Goal: Task Accomplishment & Management: Manage account settings

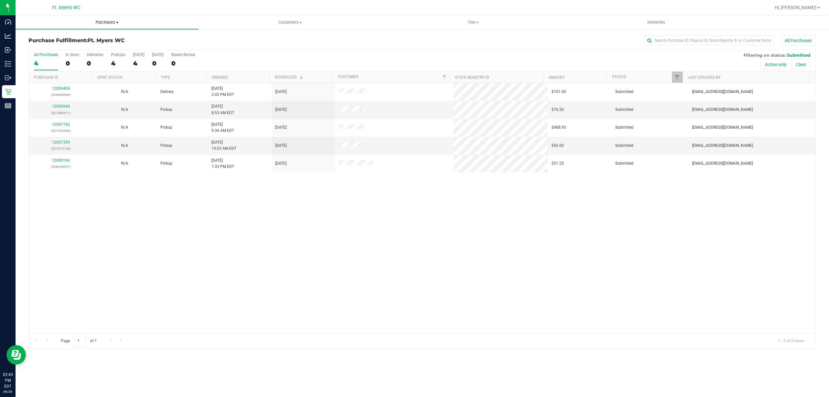
click at [124, 25] on uib-tab-heading "Purchases Summary of purchases Fulfillment All purchases" at bounding box center [107, 23] width 183 height 14
click at [96, 50] on li "Fulfillment" at bounding box center [107, 47] width 183 height 8
click at [34, 59] on label "All Purchases 5" at bounding box center [46, 61] width 24 height 18
click at [0, 0] on input "All Purchases 5" at bounding box center [0, 0] width 0 height 0
click at [240, 75] on th "Ordered" at bounding box center [237, 77] width 63 height 11
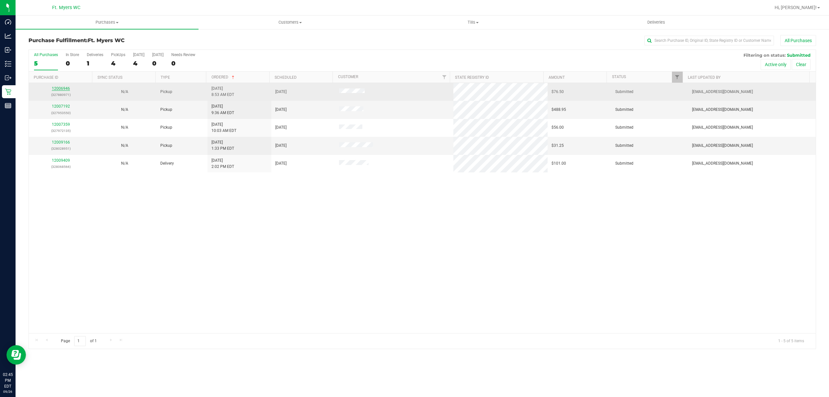
click at [65, 87] on link "12006946" at bounding box center [61, 88] width 18 height 5
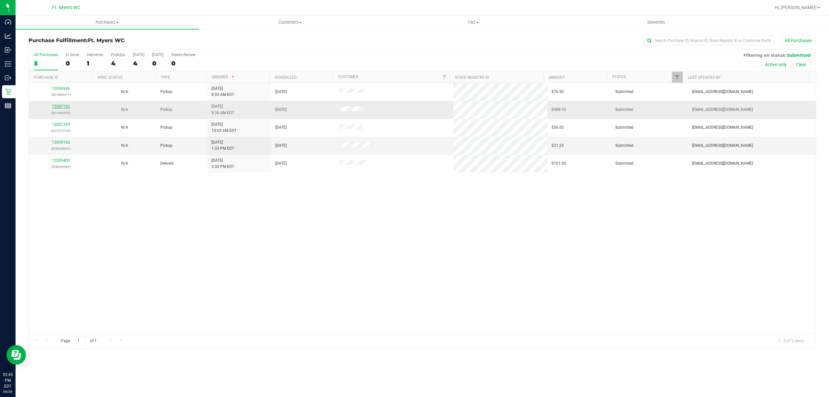
click at [65, 104] on link "12007192" at bounding box center [61, 106] width 18 height 5
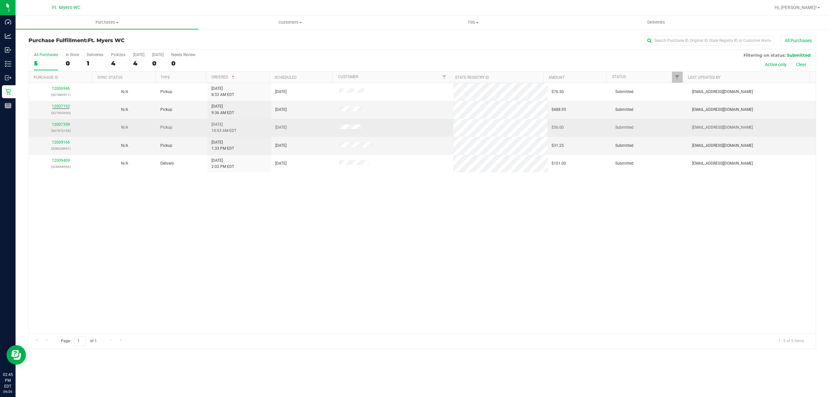
click at [65, 128] on div "12007359 (327972135)" at bounding box center [61, 127] width 56 height 12
click at [64, 124] on link "12007359" at bounding box center [61, 124] width 18 height 5
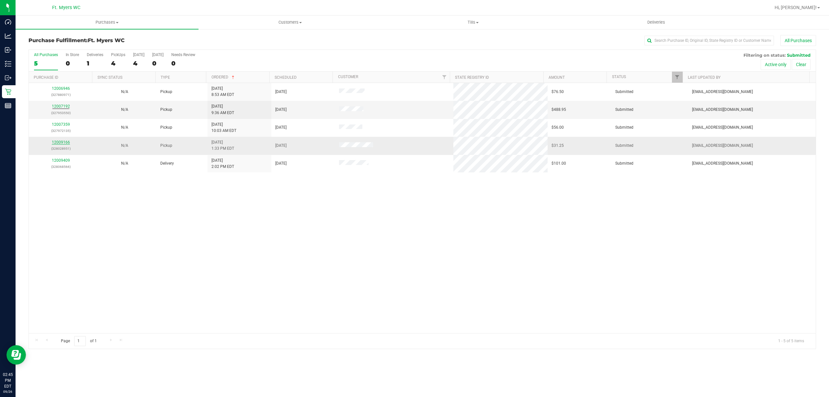
click at [62, 143] on link "12009166" at bounding box center [61, 142] width 18 height 5
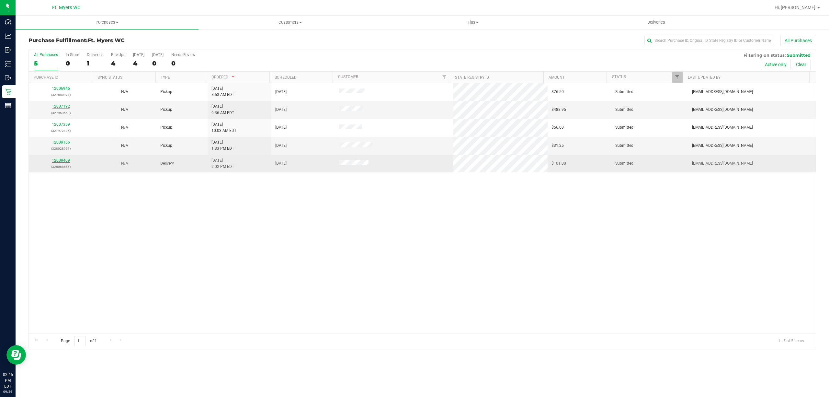
click at [62, 163] on link "12009409" at bounding box center [61, 160] width 18 height 5
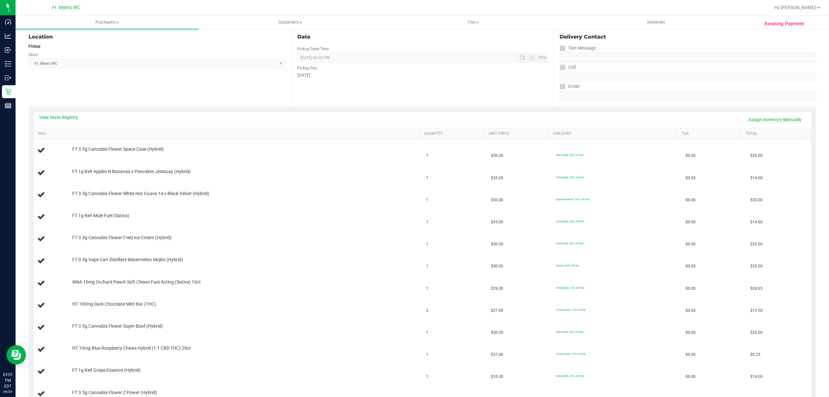
scroll to position [67, 0]
click at [70, 113] on div "View State Registry Assign Inventory Manually" at bounding box center [422, 120] width 778 height 17
click at [60, 122] on div "View State Registry Assign Inventory Manually" at bounding box center [422, 120] width 766 height 11
click at [66, 119] on link "View State Registry" at bounding box center [58, 118] width 39 height 6
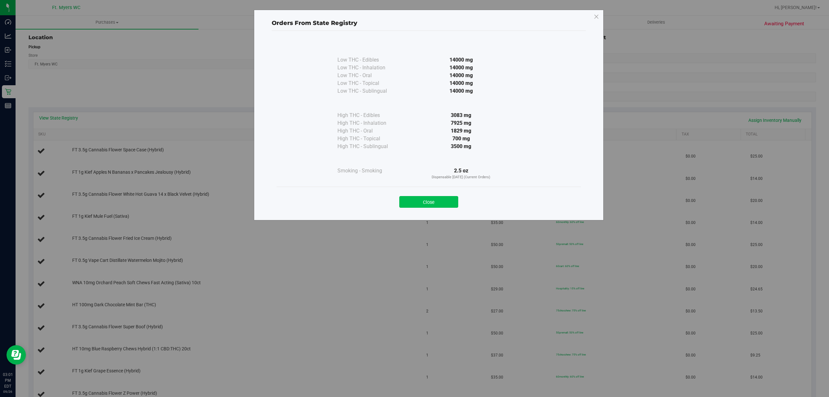
click at [406, 201] on button "Close" at bounding box center [428, 202] width 59 height 12
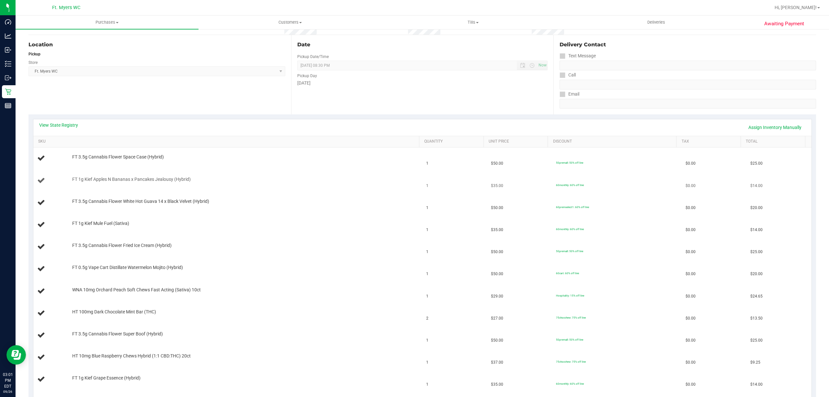
scroll to position [0, 0]
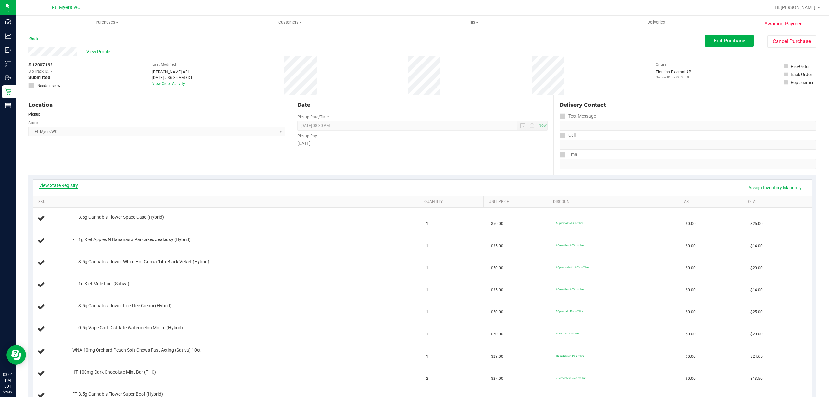
click at [52, 183] on link "View State Registry" at bounding box center [58, 185] width 39 height 6
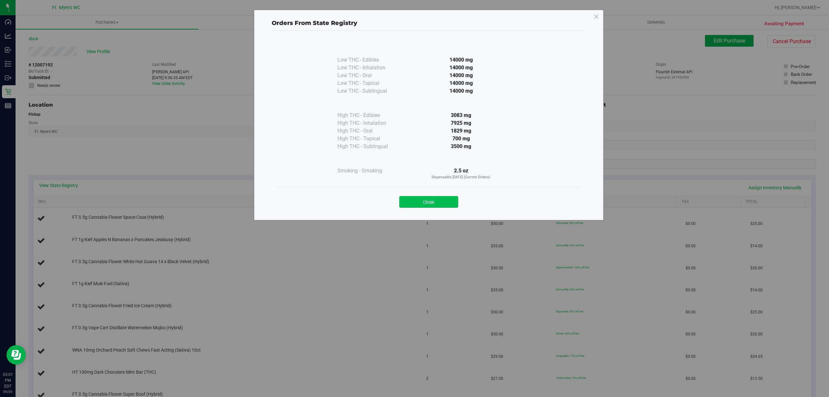
click at [426, 201] on button "Close" at bounding box center [428, 202] width 59 height 12
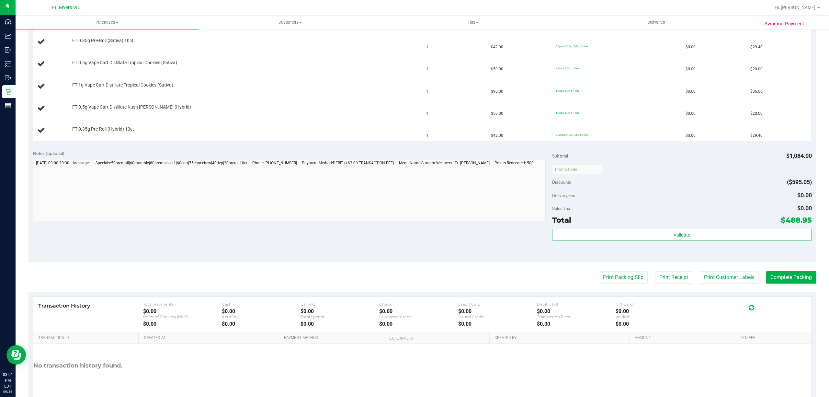
scroll to position [628, 0]
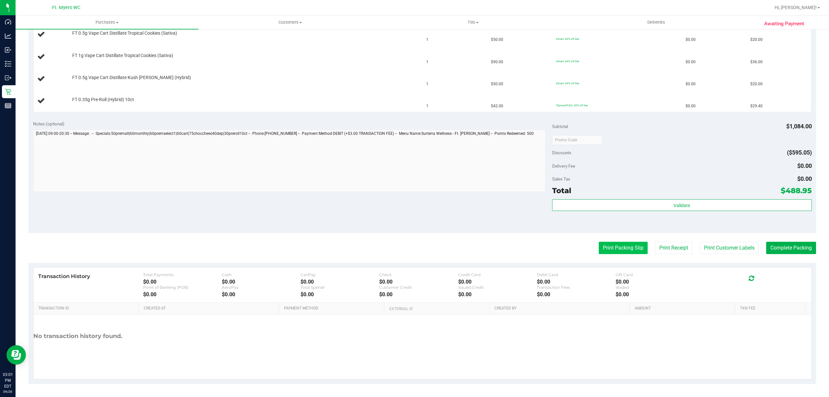
click at [626, 247] on button "Print Packing Slip" at bounding box center [623, 248] width 49 height 12
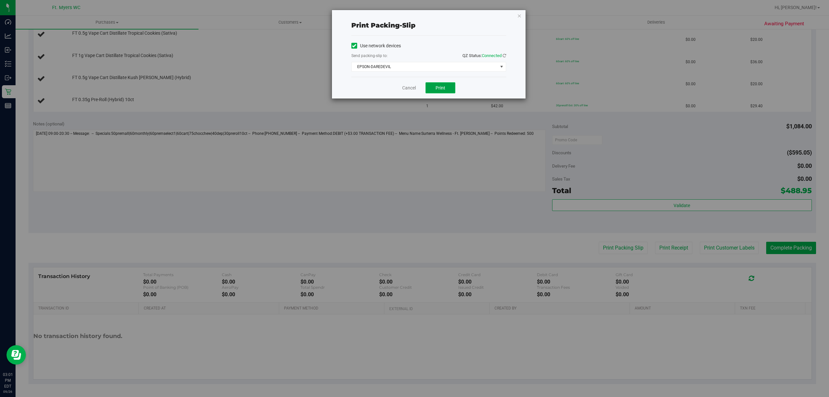
click at [442, 86] on span "Print" at bounding box center [441, 87] width 10 height 5
click at [408, 85] on link "Cancel" at bounding box center [409, 88] width 14 height 7
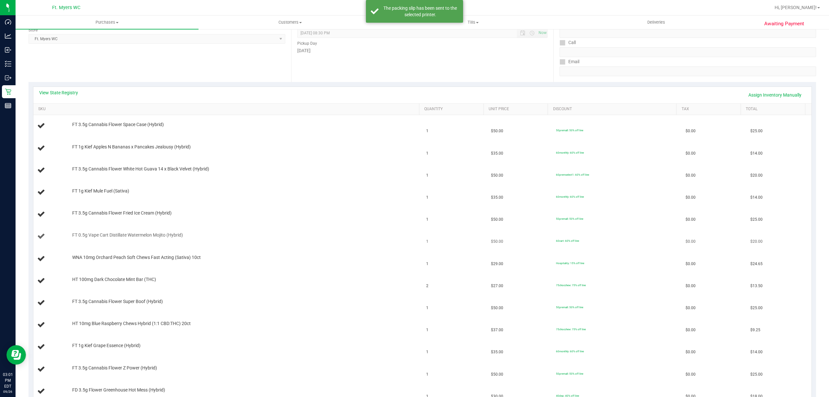
scroll to position [0, 0]
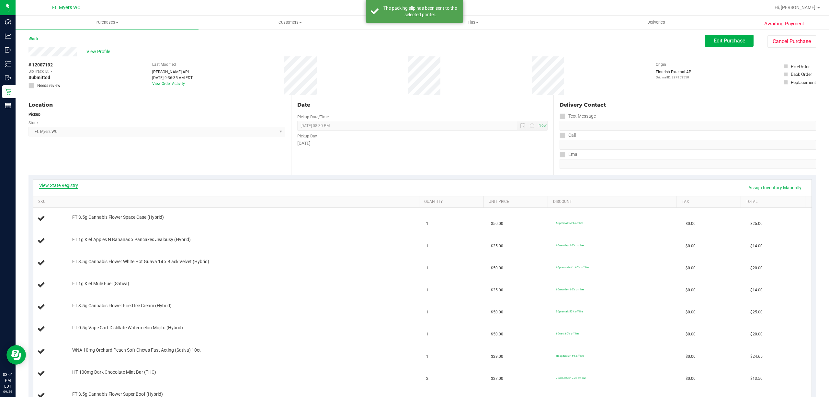
click at [63, 187] on link "View State Registry" at bounding box center [58, 185] width 39 height 6
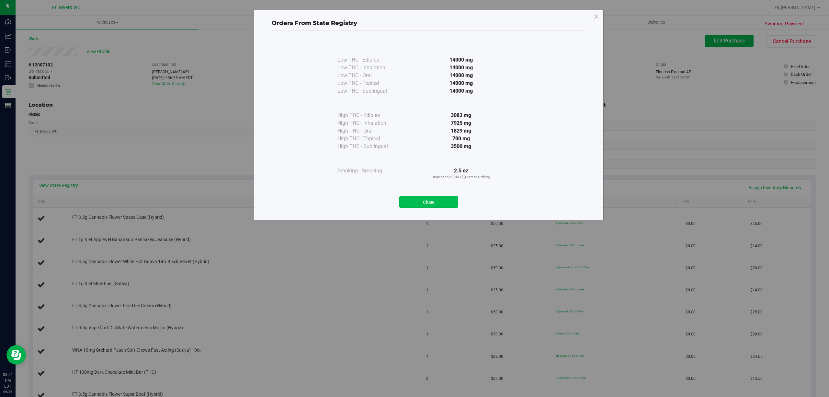
click at [437, 198] on button "Close" at bounding box center [428, 202] width 59 height 12
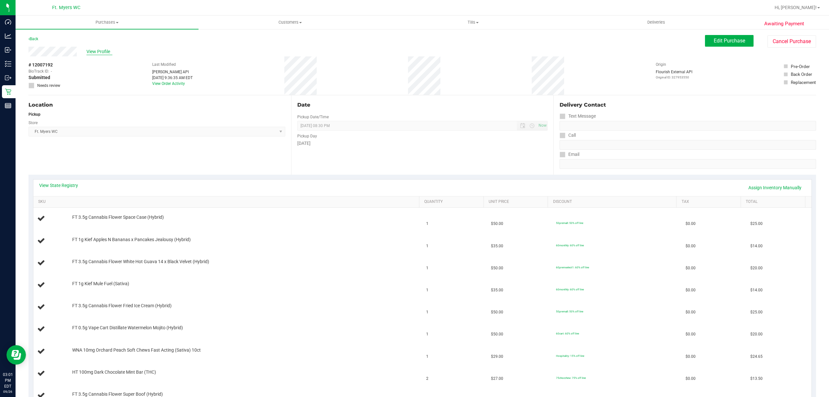
click at [108, 51] on span "View Profile" at bounding box center [99, 51] width 26 height 7
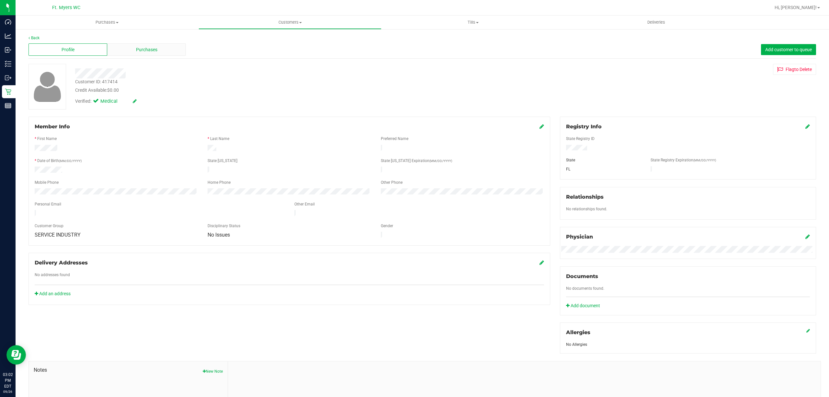
click at [173, 49] on div "Purchases" at bounding box center [146, 49] width 79 height 12
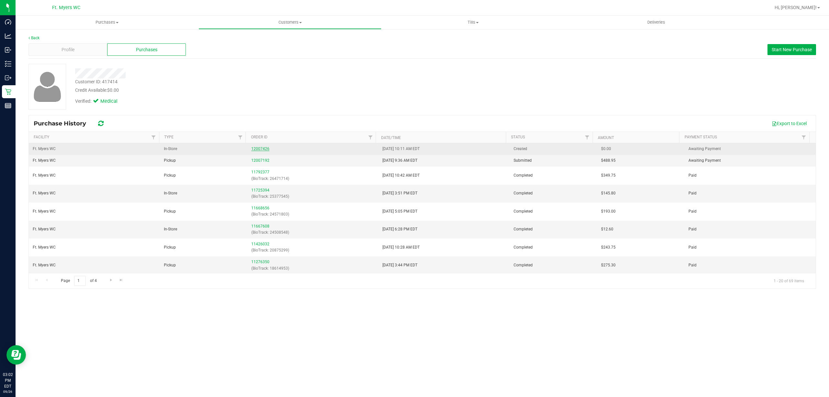
click at [263, 150] on link "12007426" at bounding box center [260, 148] width 18 height 5
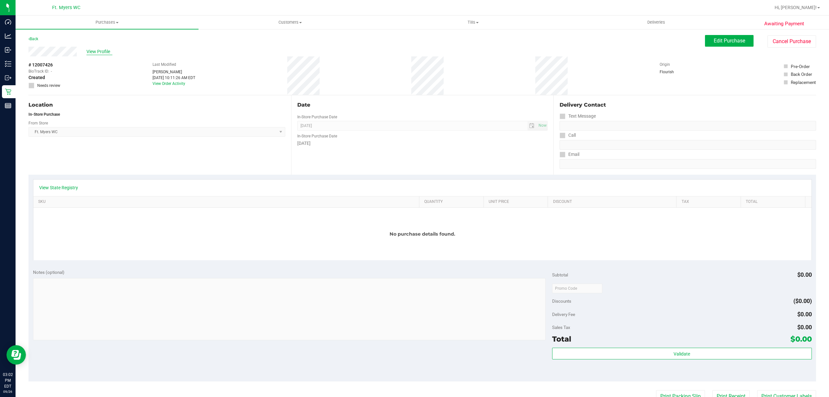
click at [96, 53] on span "View Profile" at bounding box center [99, 51] width 26 height 7
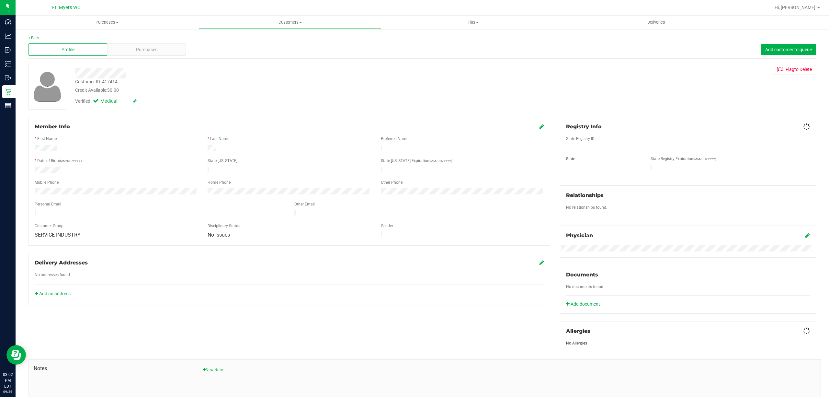
click at [100, 51] on div "Profile" at bounding box center [67, 49] width 79 height 12
click at [139, 45] on div "Purchases" at bounding box center [146, 49] width 79 height 12
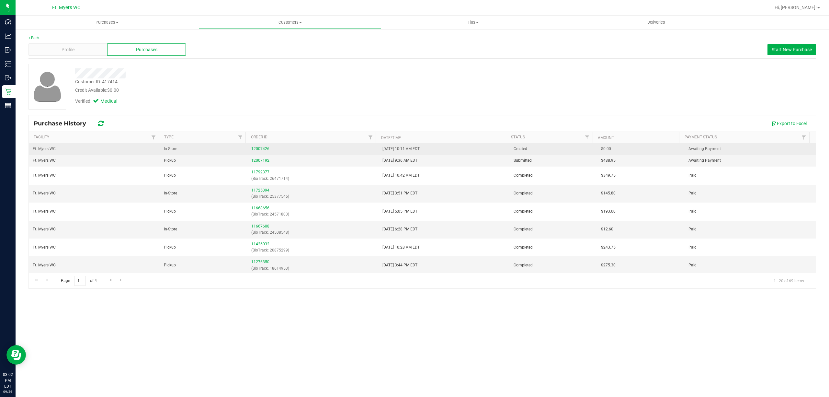
click at [254, 149] on link "12007426" at bounding box center [260, 148] width 18 height 5
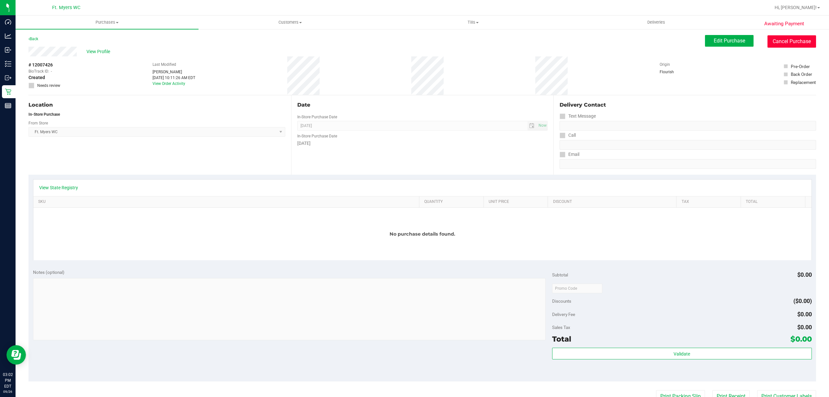
click at [793, 45] on button "Cancel Purchase" at bounding box center [791, 41] width 49 height 12
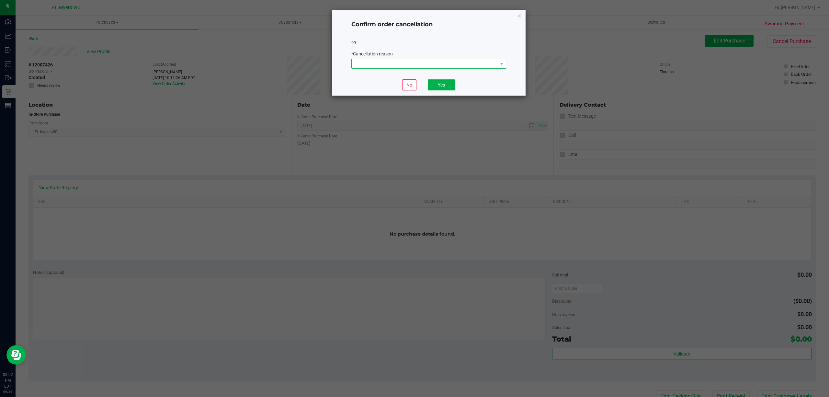
click at [444, 67] on span at bounding box center [425, 63] width 146 height 9
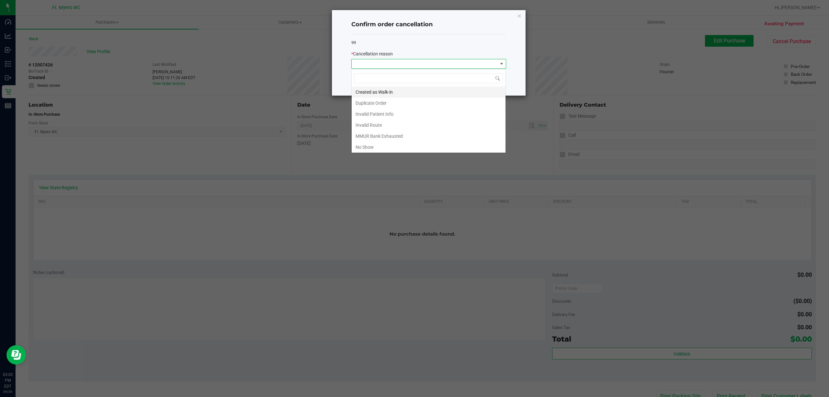
scroll to position [10, 154]
drag, startPoint x: 366, startPoint y: 101, endPoint x: 373, endPoint y: 106, distance: 8.6
click at [373, 106] on li "Duplicate Order" at bounding box center [429, 102] width 154 height 11
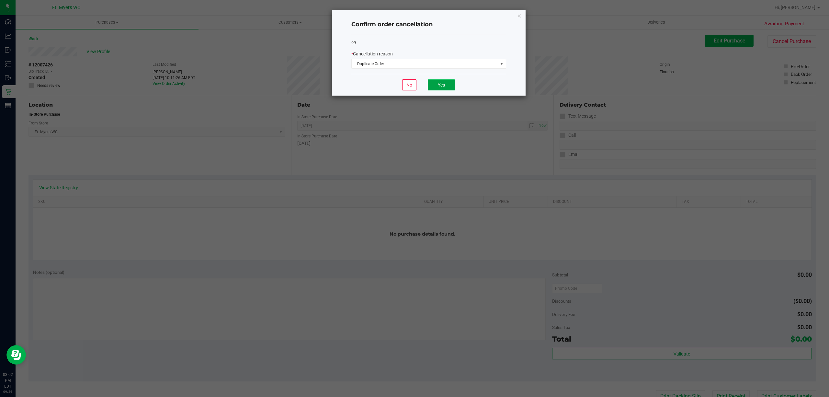
click at [447, 83] on button "Yes" at bounding box center [441, 84] width 27 height 11
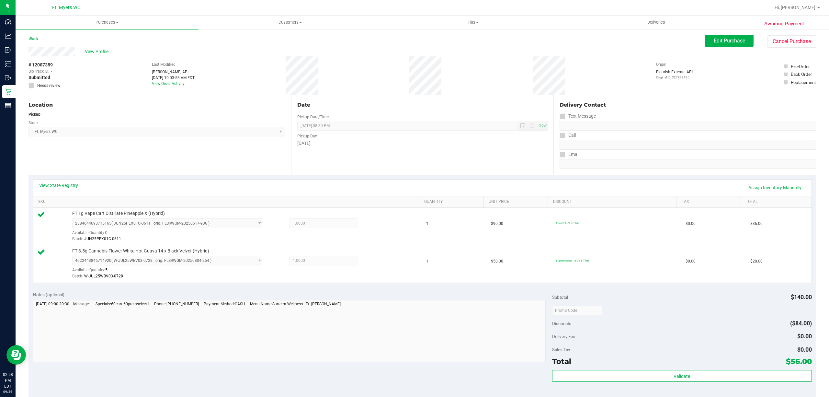
scroll to position [171, 0]
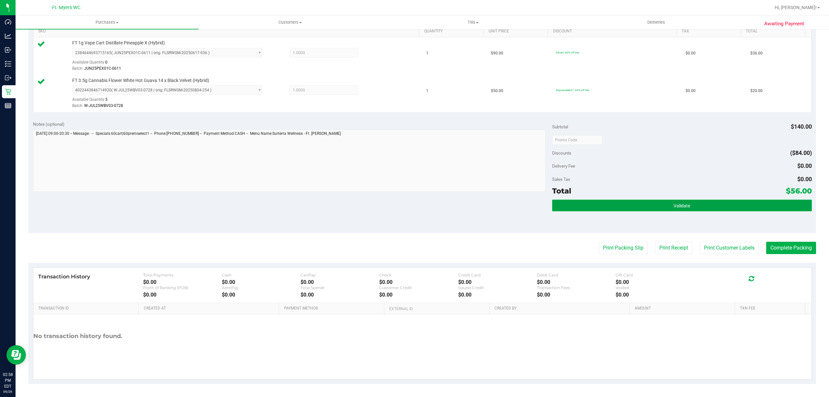
click at [605, 209] on button "Validate" at bounding box center [682, 205] width 260 height 12
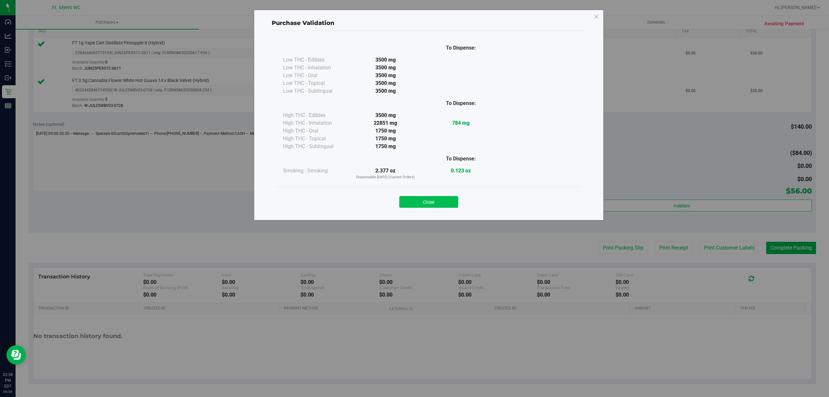
click at [431, 205] on button "Close" at bounding box center [428, 202] width 59 height 12
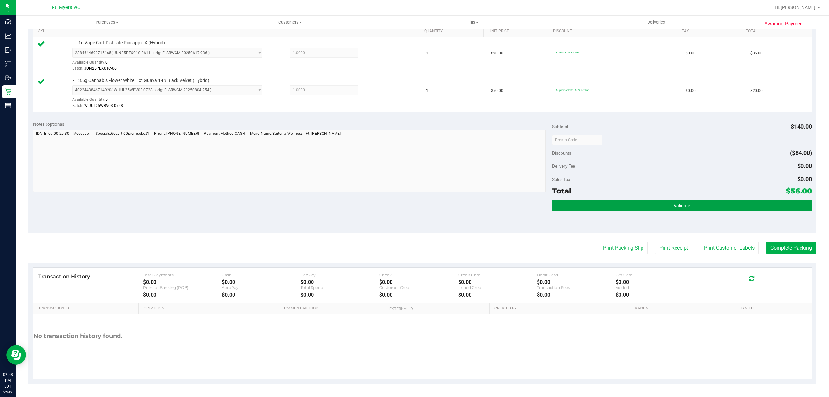
click at [671, 200] on button "Validate" at bounding box center [682, 205] width 260 height 12
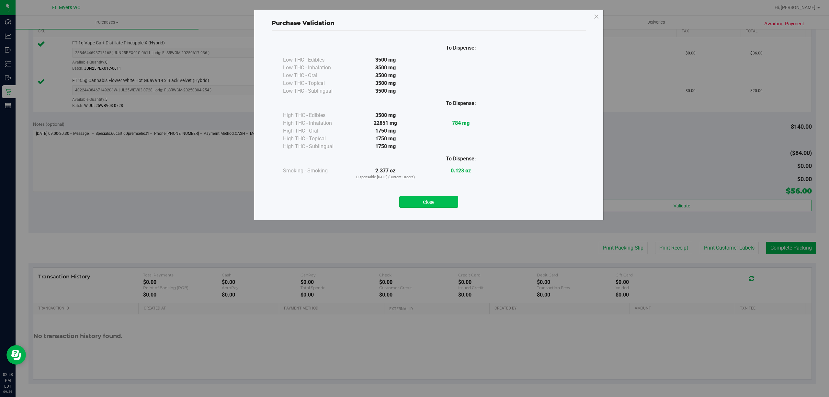
click at [413, 205] on button "Close" at bounding box center [428, 202] width 59 height 12
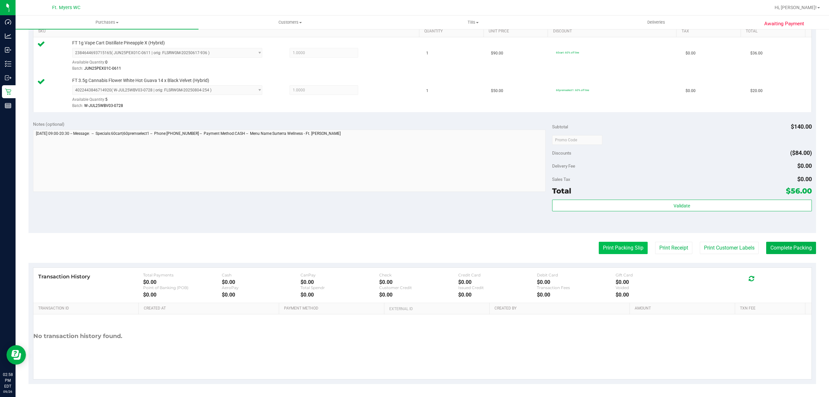
click at [615, 246] on button "Print Packing Slip" at bounding box center [623, 248] width 49 height 12
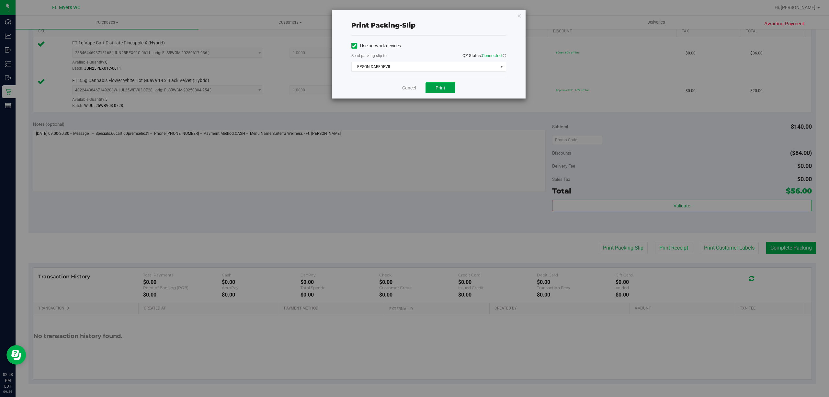
click at [434, 89] on button "Print" at bounding box center [440, 87] width 30 height 11
click at [400, 86] on div "Cancel Print" at bounding box center [428, 88] width 155 height 22
click at [401, 88] on div "Cancel Print" at bounding box center [428, 88] width 155 height 22
click at [407, 86] on link "Cancel" at bounding box center [409, 88] width 14 height 7
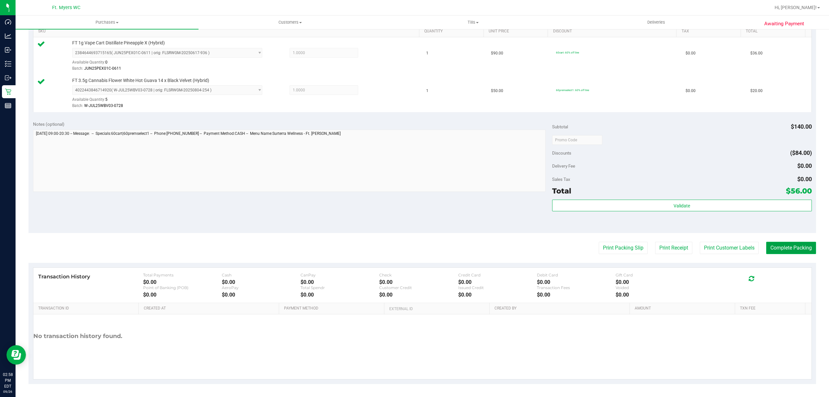
click at [766, 248] on button "Complete Packing" at bounding box center [791, 248] width 50 height 12
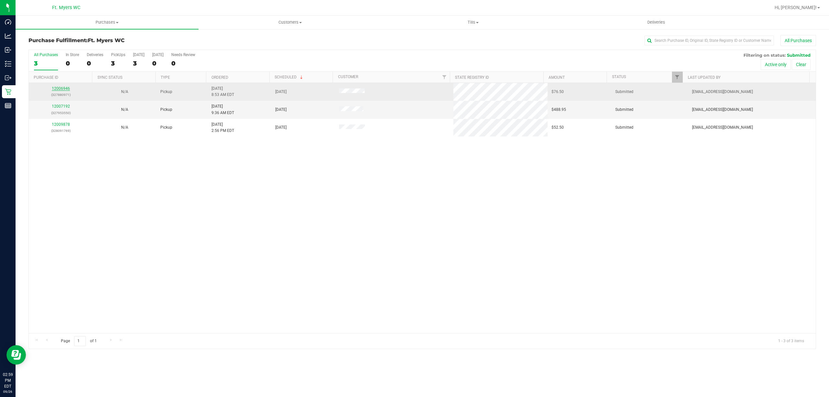
click at [62, 91] on link "12006946" at bounding box center [61, 88] width 18 height 5
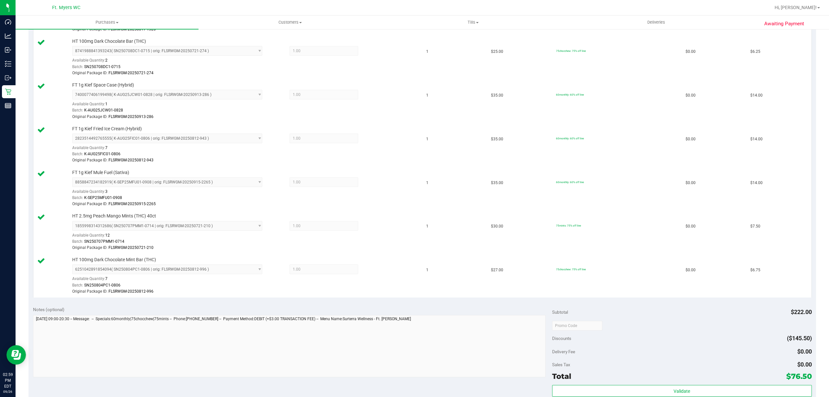
scroll to position [389, 0]
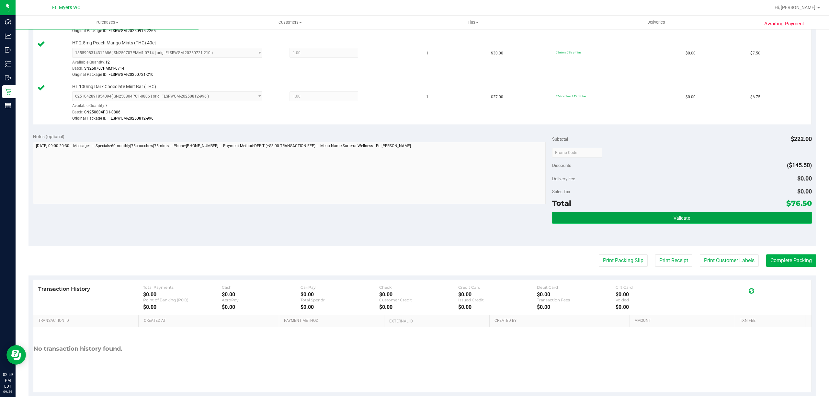
click at [752, 223] on button "Validate" at bounding box center [682, 218] width 260 height 12
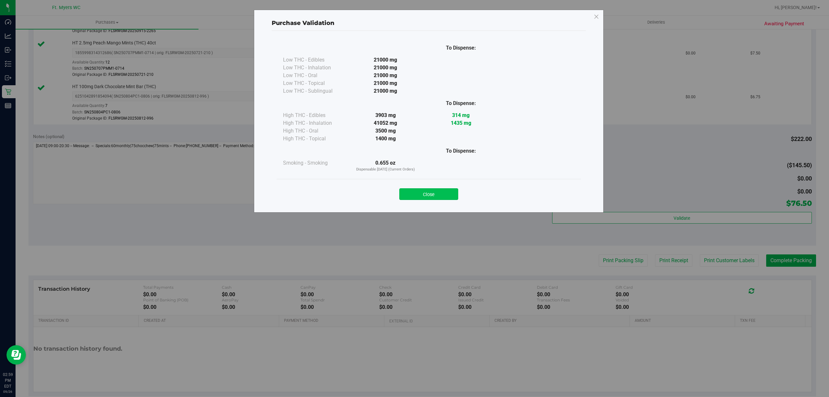
click at [447, 200] on button "Close" at bounding box center [428, 194] width 59 height 12
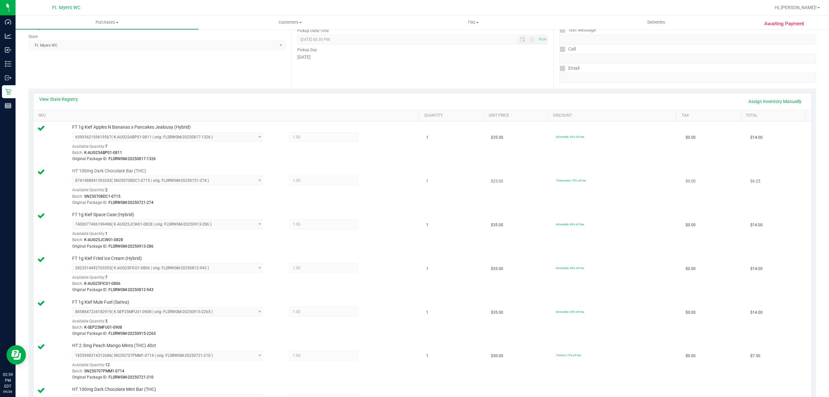
scroll to position [0, 0]
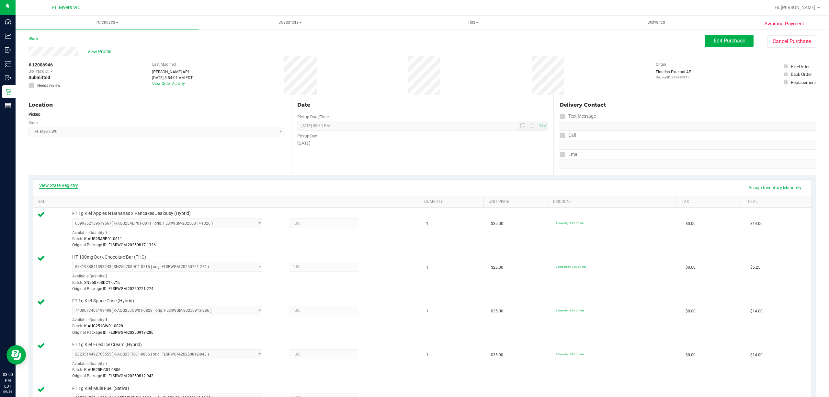
click at [65, 188] on link "View State Registry" at bounding box center [58, 185] width 39 height 6
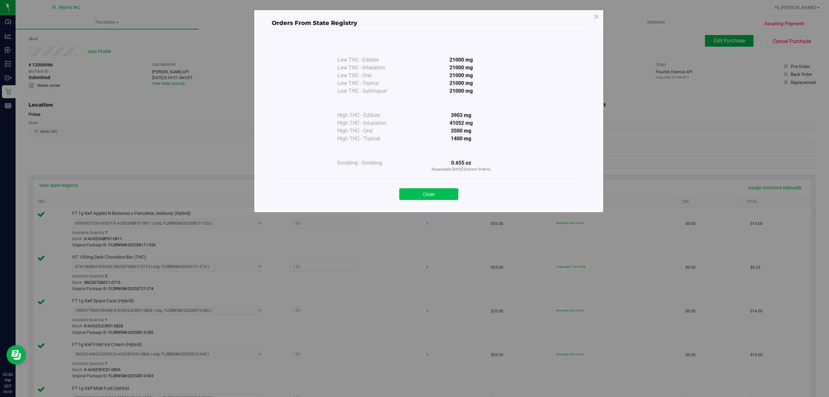
click at [429, 194] on button "Close" at bounding box center [428, 194] width 59 height 12
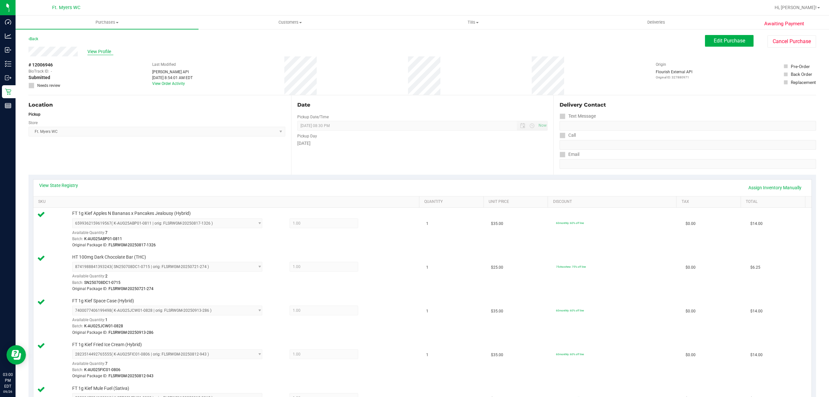
click at [100, 50] on span "View Profile" at bounding box center [100, 51] width 26 height 7
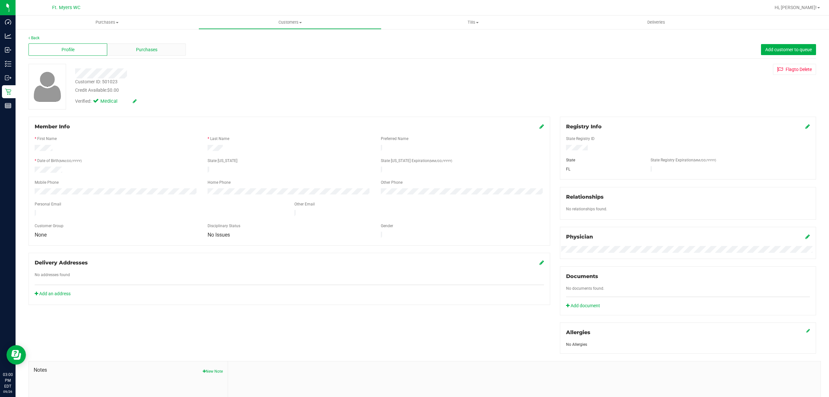
click at [153, 51] on span "Purchases" at bounding box center [146, 49] width 21 height 7
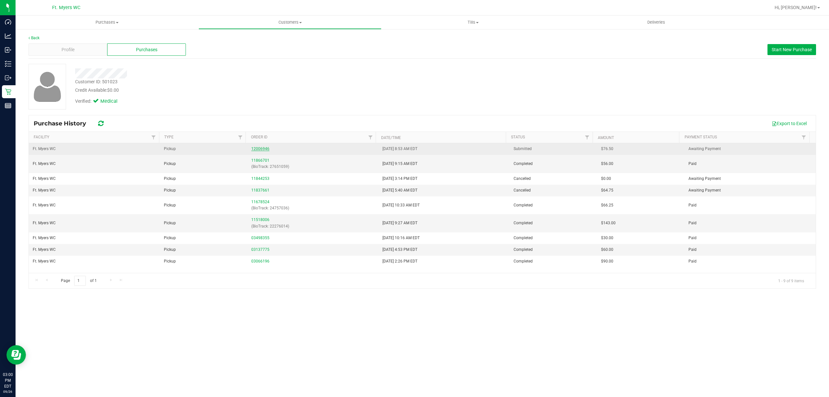
click at [259, 150] on link "12006946" at bounding box center [260, 148] width 18 height 5
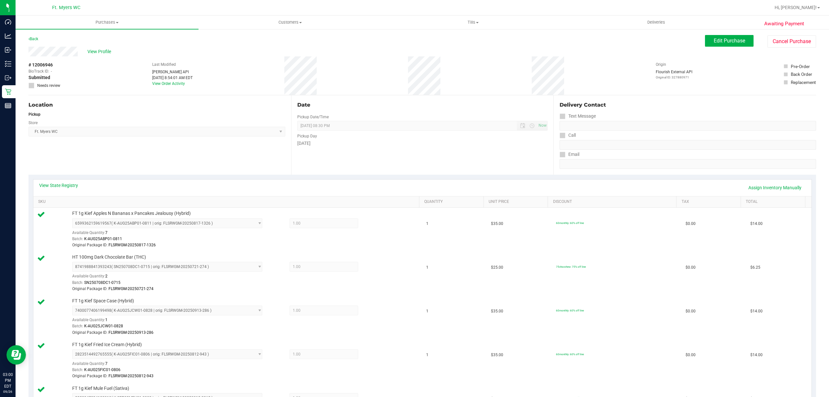
click at [175, 87] on div "Last Modified Jane API Sep 26, 2025 8:54:01 AM EDT View Order Activity" at bounding box center [172, 75] width 40 height 39
click at [177, 82] on link "View Order Activity" at bounding box center [168, 83] width 33 height 5
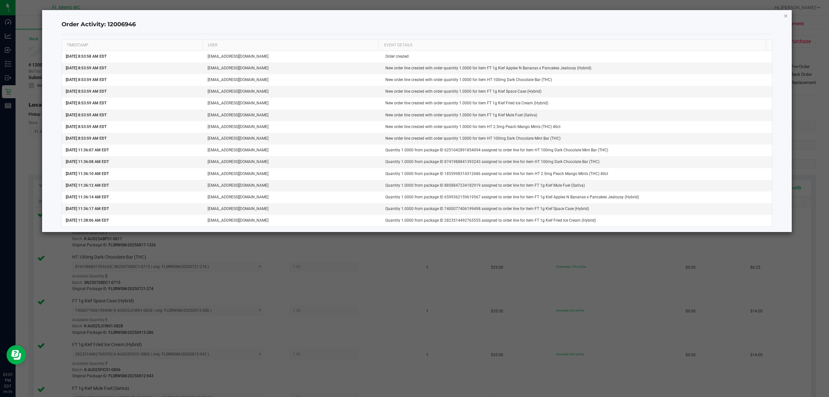
click at [787, 18] on icon "button" at bounding box center [786, 16] width 5 height 8
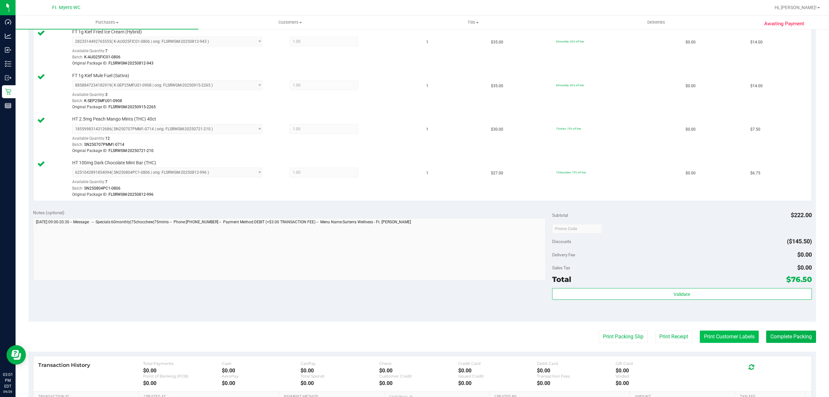
scroll to position [389, 0]
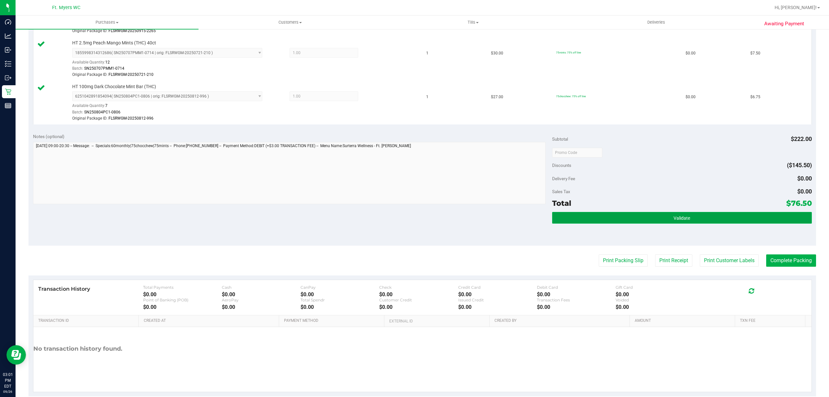
click at [726, 219] on button "Validate" at bounding box center [682, 218] width 260 height 12
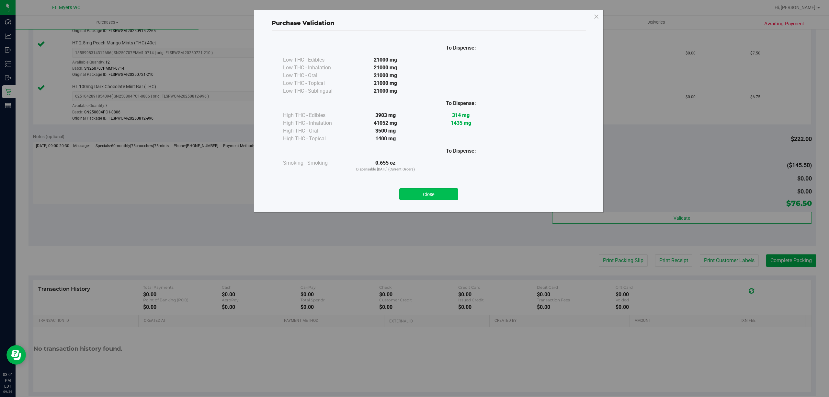
click at [422, 197] on button "Close" at bounding box center [428, 194] width 59 height 12
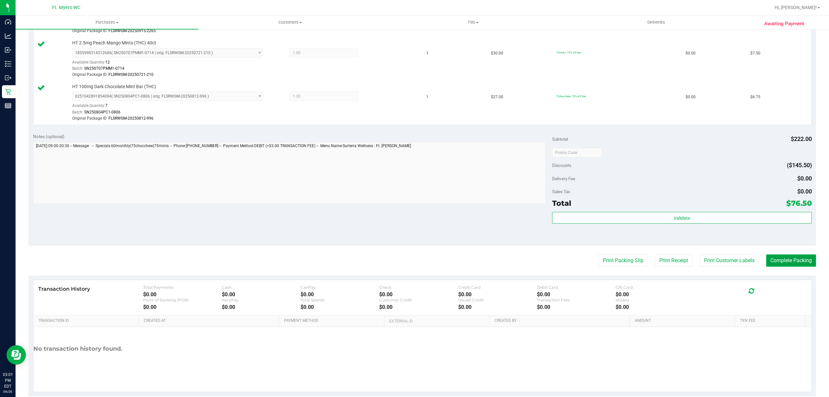
click at [804, 260] on button "Complete Packing" at bounding box center [791, 260] width 50 height 12
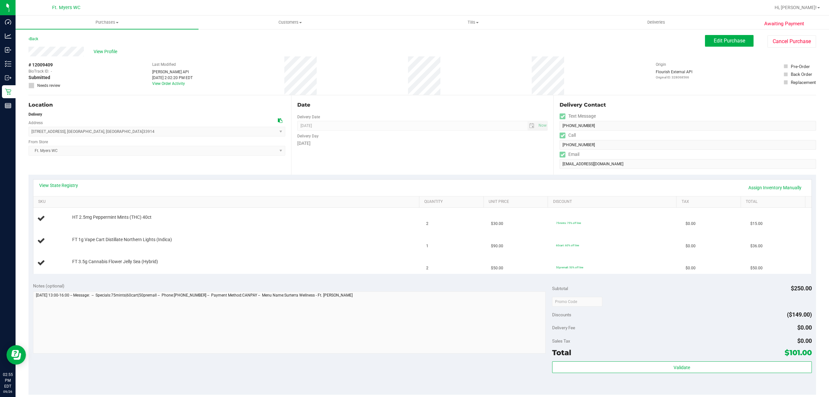
click at [187, 184] on div "View State Registry Assign Inventory Manually" at bounding box center [422, 187] width 766 height 11
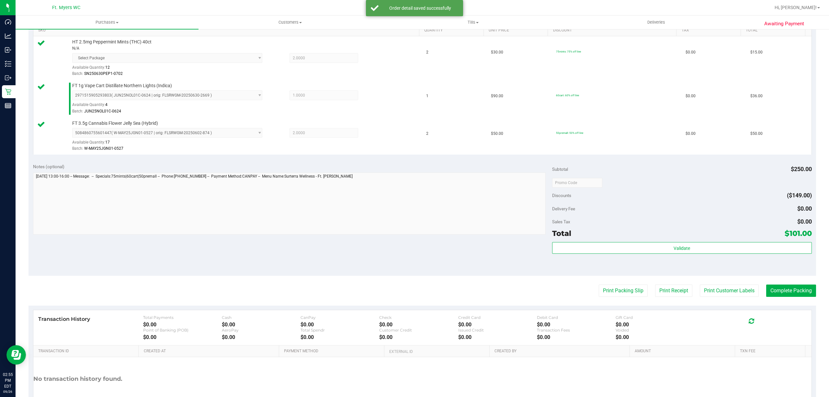
scroll to position [215, 0]
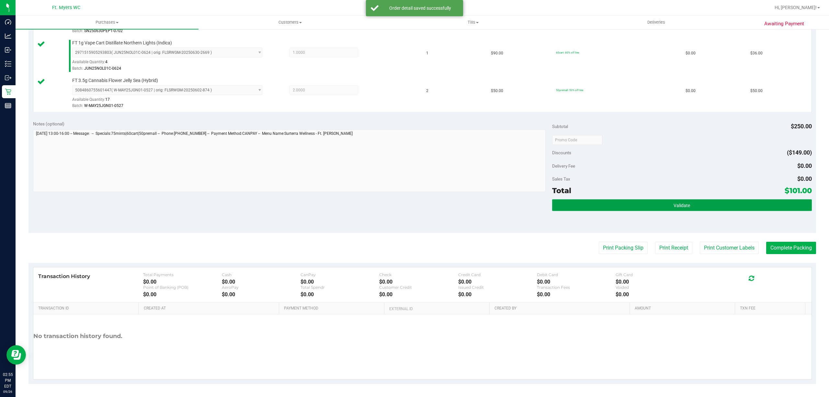
click at [661, 201] on button "Validate" at bounding box center [682, 205] width 260 height 12
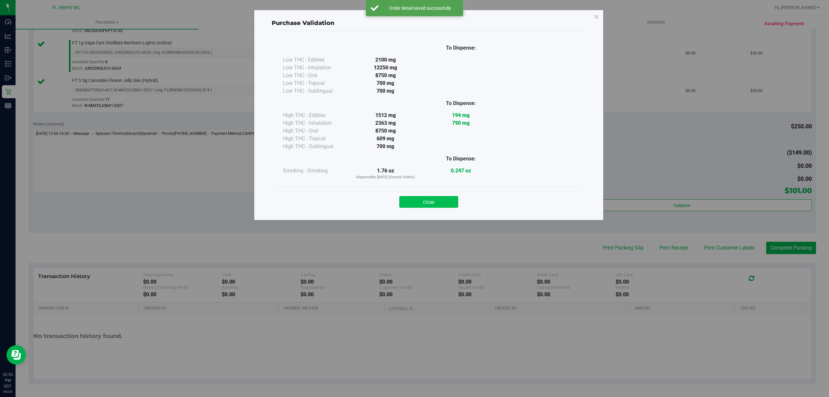
click at [444, 201] on button "Close" at bounding box center [428, 202] width 59 height 12
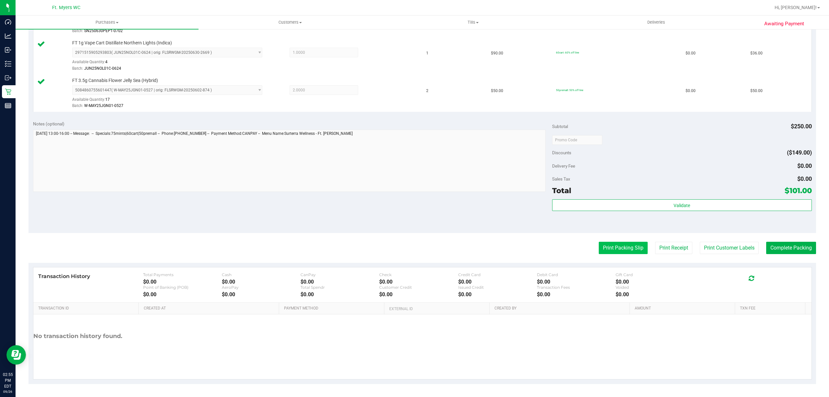
click at [607, 250] on button "Print Packing Slip" at bounding box center [623, 248] width 49 height 12
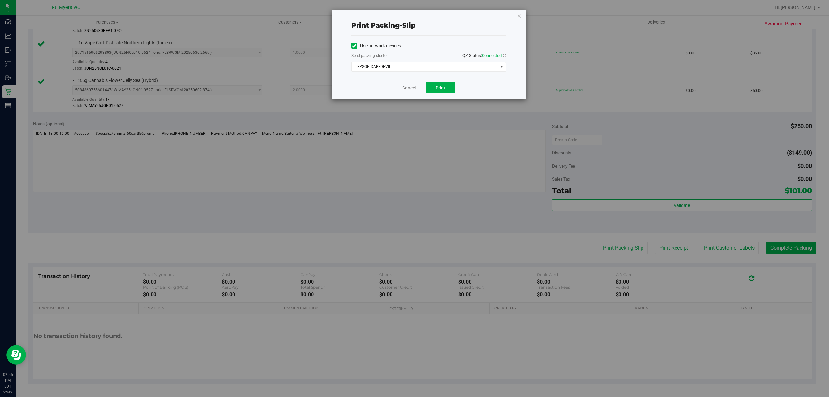
click at [438, 81] on div "Cancel Print" at bounding box center [428, 88] width 155 height 22
click at [438, 84] on button "Print" at bounding box center [440, 87] width 30 height 11
click at [410, 90] on link "Cancel" at bounding box center [409, 88] width 14 height 7
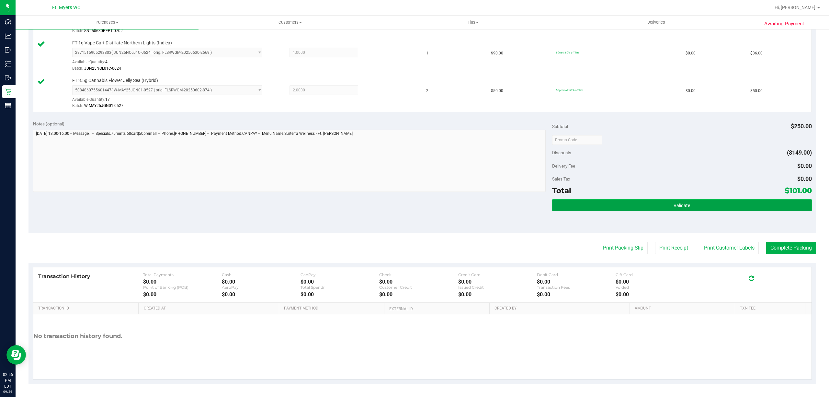
click at [727, 202] on button "Validate" at bounding box center [682, 205] width 260 height 12
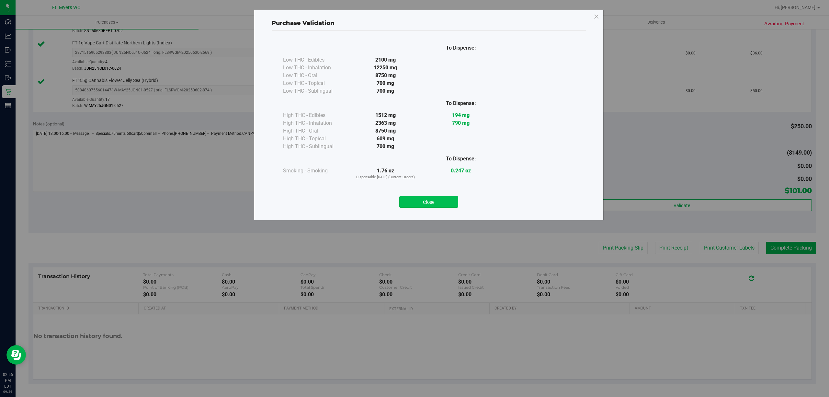
click at [456, 202] on button "Close" at bounding box center [428, 202] width 59 height 12
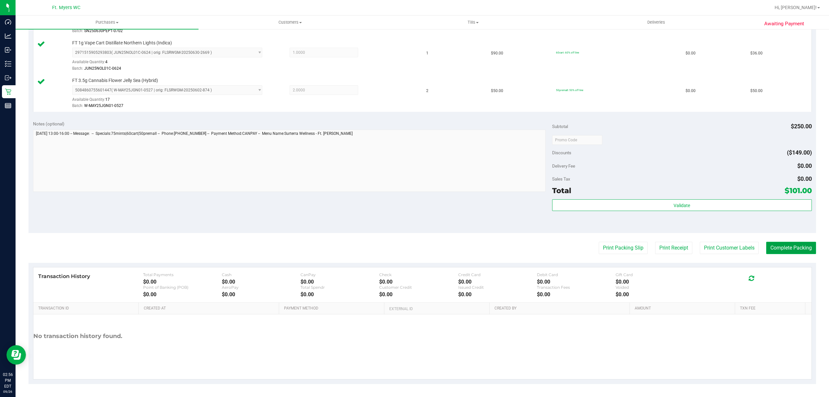
click at [799, 245] on button "Complete Packing" at bounding box center [791, 248] width 50 height 12
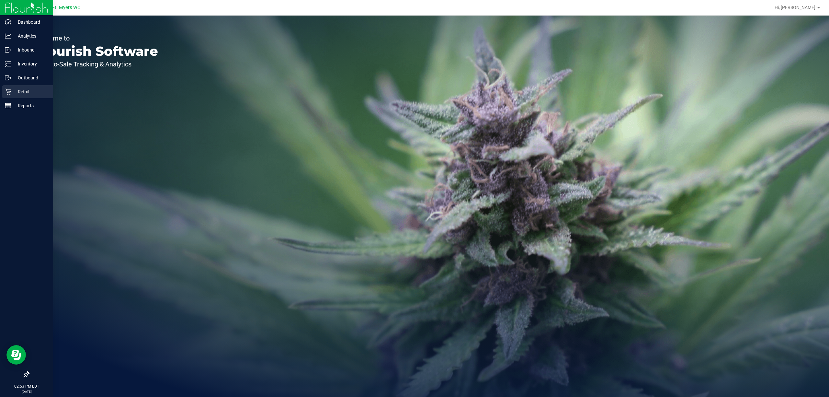
click at [8, 87] on div "Retail" at bounding box center [27, 91] width 51 height 13
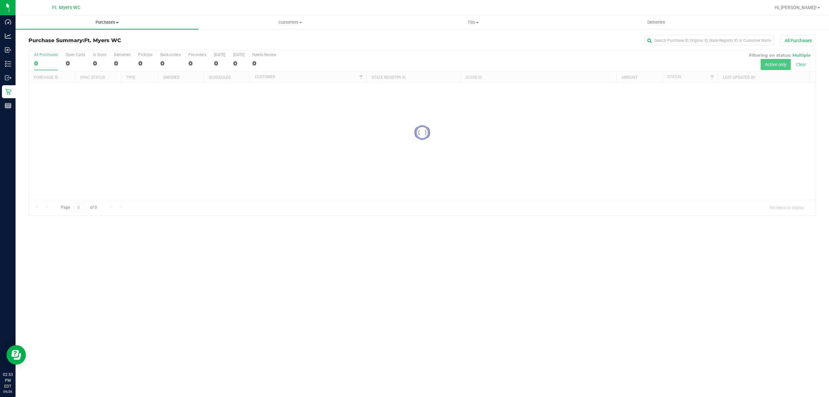
click at [108, 24] on span "Purchases" at bounding box center [107, 22] width 183 height 6
click at [94, 47] on li "Fulfillment" at bounding box center [107, 47] width 183 height 8
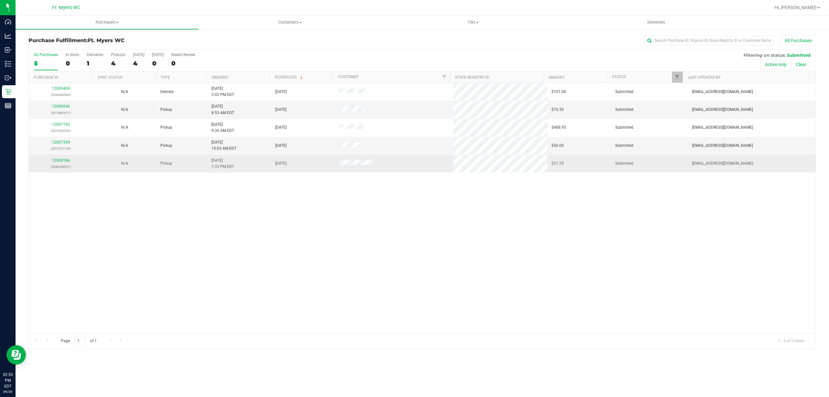
click at [64, 157] on td "12009166 (328028951)" at bounding box center [61, 163] width 64 height 17
click at [59, 161] on link "12009166" at bounding box center [61, 160] width 18 height 5
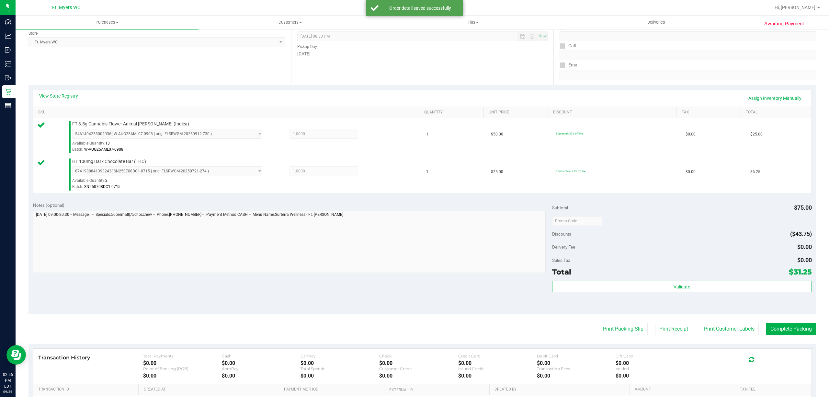
scroll to position [171, 0]
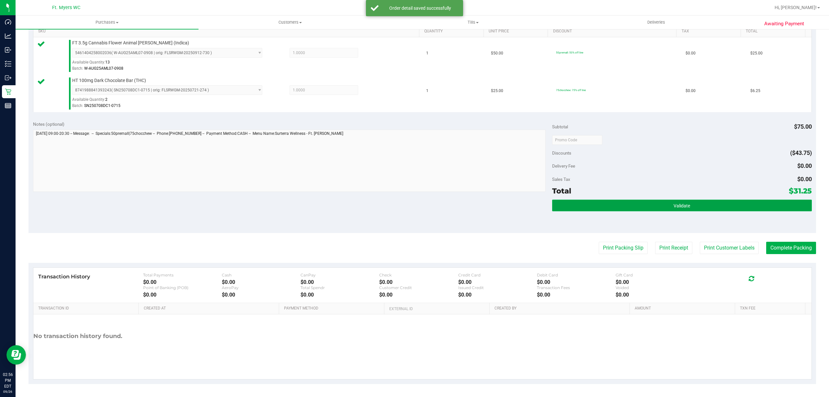
click at [636, 208] on button "Validate" at bounding box center [682, 205] width 260 height 12
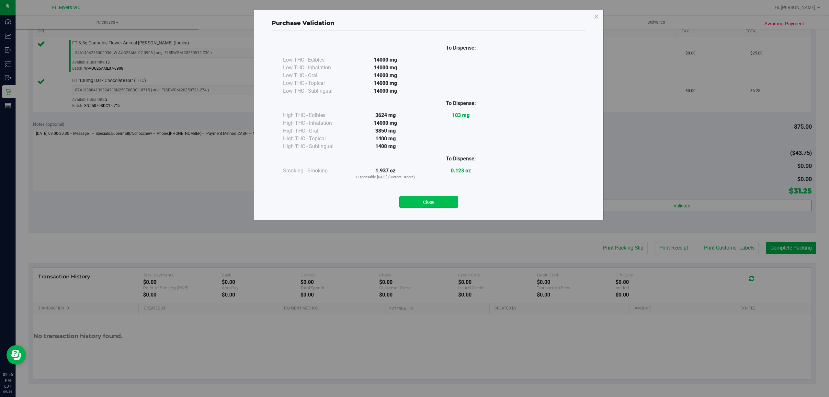
click at [449, 206] on button "Close" at bounding box center [428, 202] width 59 height 12
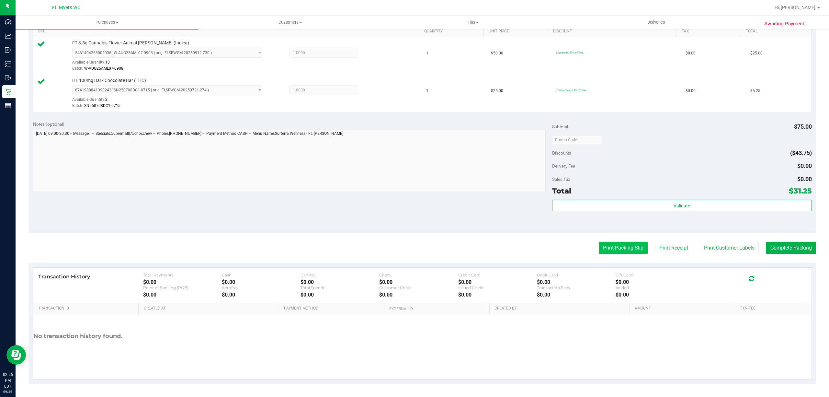
drag, startPoint x: 601, startPoint y: 239, endPoint x: 601, endPoint y: 244, distance: 4.9
click at [601, 242] on purchase-details "Back Edit Purchase Cancel Purchase View Profile # 12009166 BioTrack ID: - Submi…" at bounding box center [421, 124] width 787 height 519
click at [602, 246] on button "Print Packing Slip" at bounding box center [623, 248] width 49 height 12
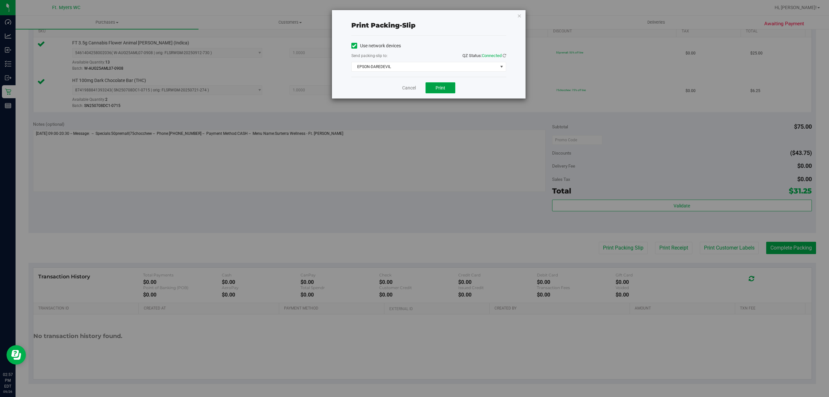
click at [425, 93] on button "Print" at bounding box center [440, 87] width 30 height 11
click at [406, 86] on link "Cancel" at bounding box center [409, 88] width 14 height 7
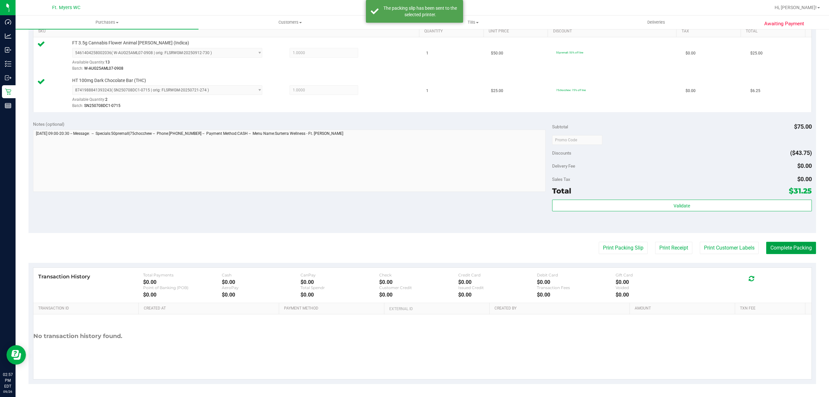
click at [784, 246] on button "Complete Packing" at bounding box center [791, 248] width 50 height 12
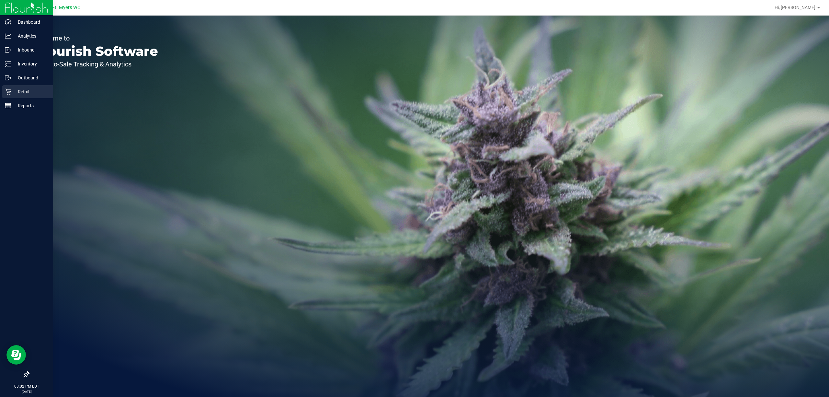
click at [20, 91] on p "Retail" at bounding box center [30, 92] width 39 height 8
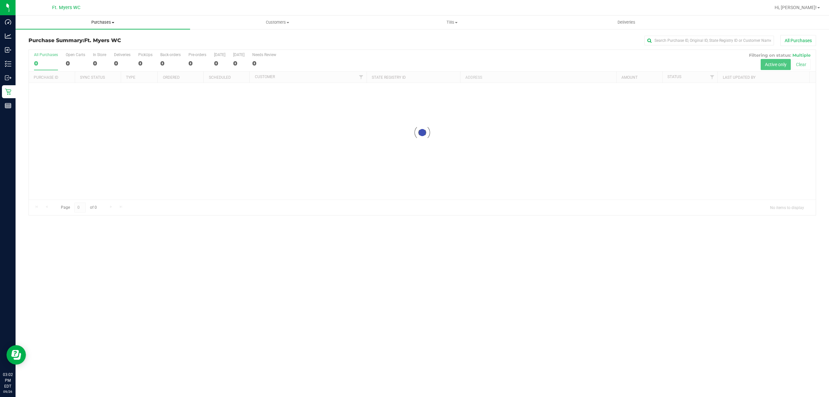
click at [172, 26] on uib-tab-heading "Purchases Summary of purchases Fulfillment All purchases" at bounding box center [103, 23] width 175 height 14
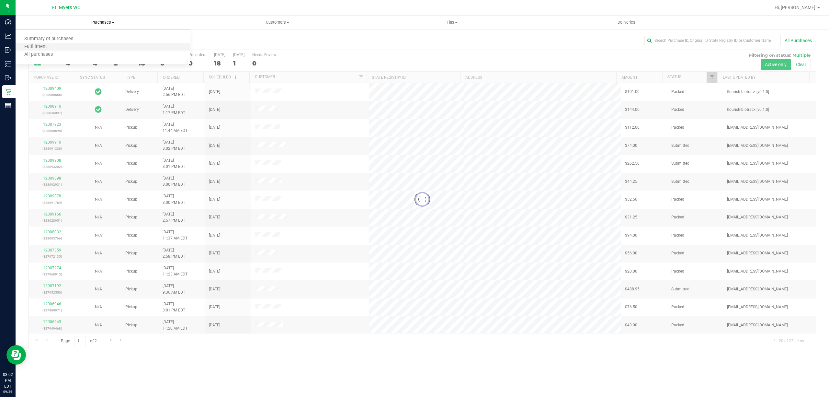
click at [133, 50] on li "Fulfillment" at bounding box center [103, 47] width 175 height 8
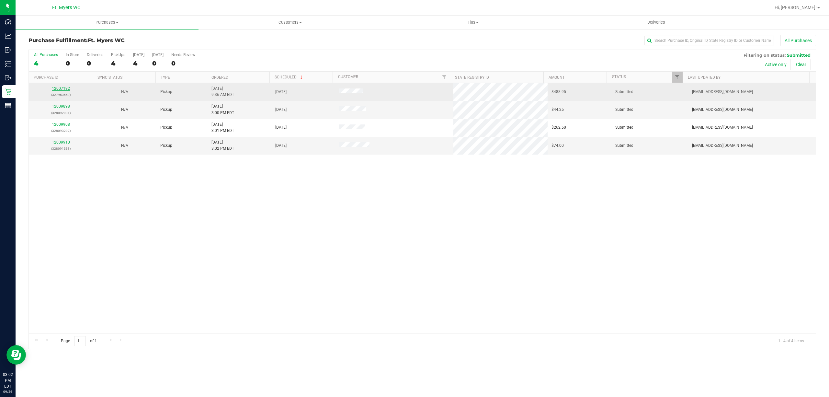
click at [58, 87] on link "12007192" at bounding box center [61, 88] width 18 height 5
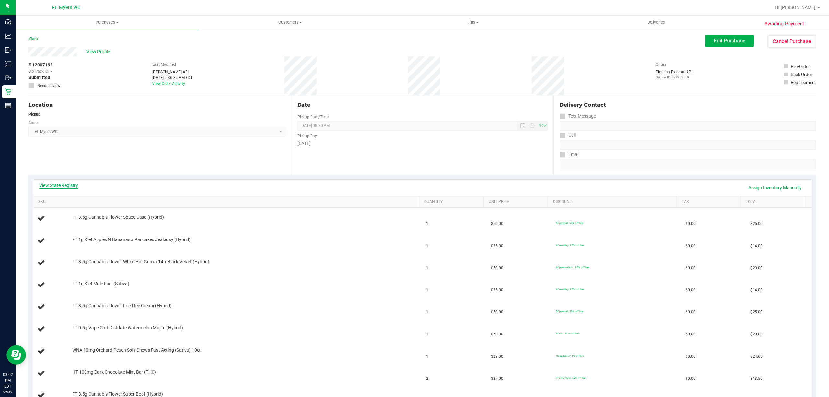
click at [64, 188] on link "View State Registry" at bounding box center [58, 185] width 39 height 6
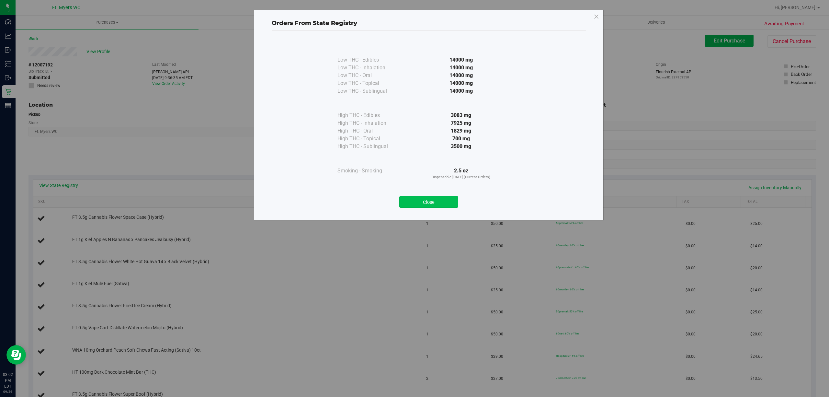
click at [443, 198] on button "Close" at bounding box center [428, 202] width 59 height 12
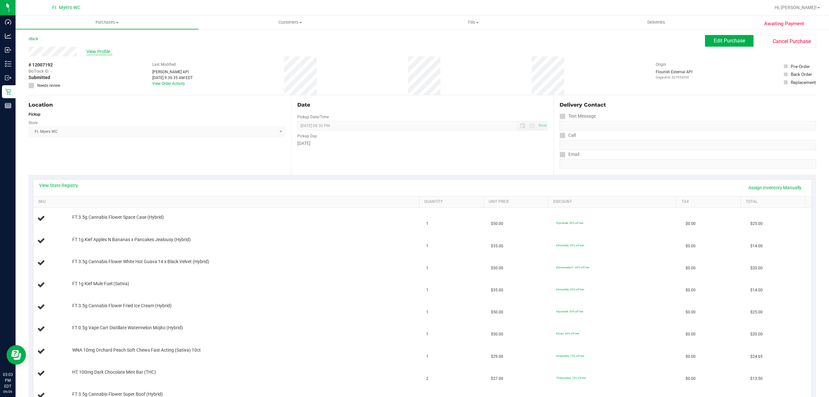
click at [99, 52] on span "View Profile" at bounding box center [99, 51] width 26 height 7
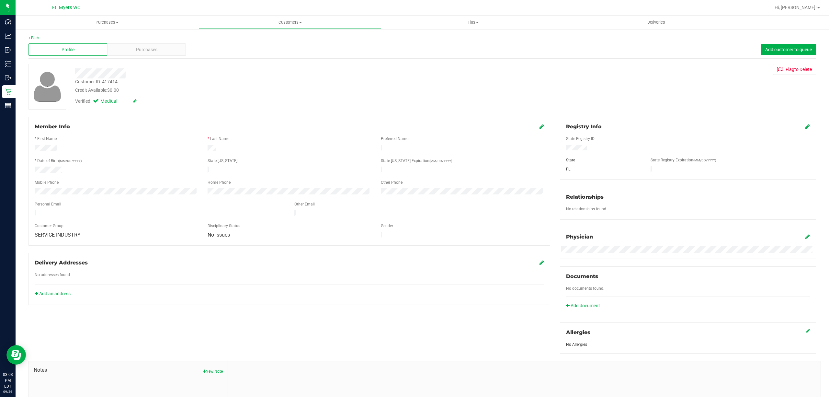
click at [175, 59] on div "Back Profile Purchases Add customer to queue Customer ID: 417414 Credit Availab…" at bounding box center [421, 241] width 787 height 413
click at [177, 51] on div "Purchases" at bounding box center [146, 49] width 79 height 12
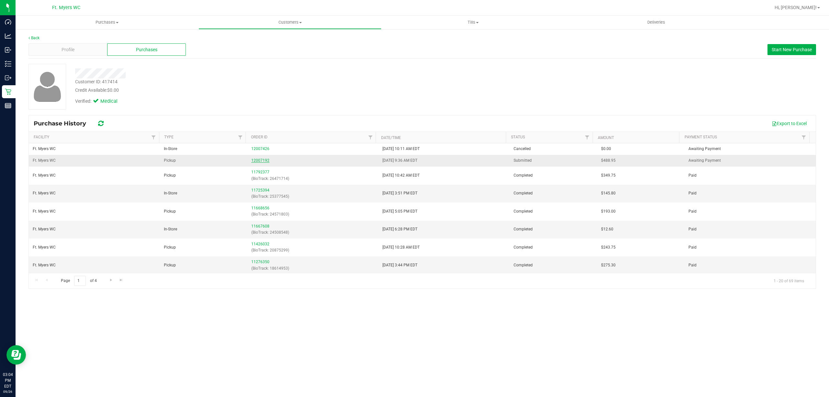
click at [257, 162] on link "12007192" at bounding box center [260, 160] width 18 height 5
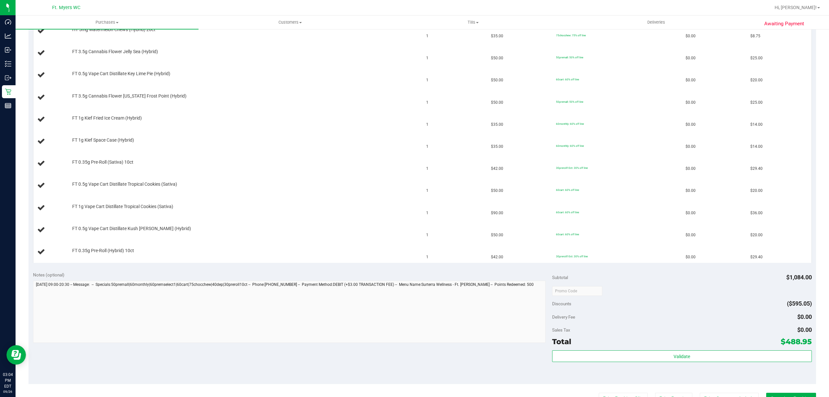
scroll to position [604, 0]
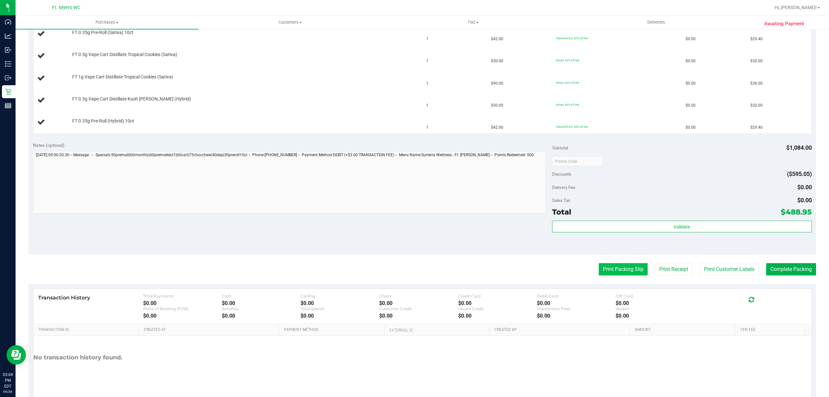
click at [626, 275] on button "Print Packing Slip" at bounding box center [623, 269] width 49 height 12
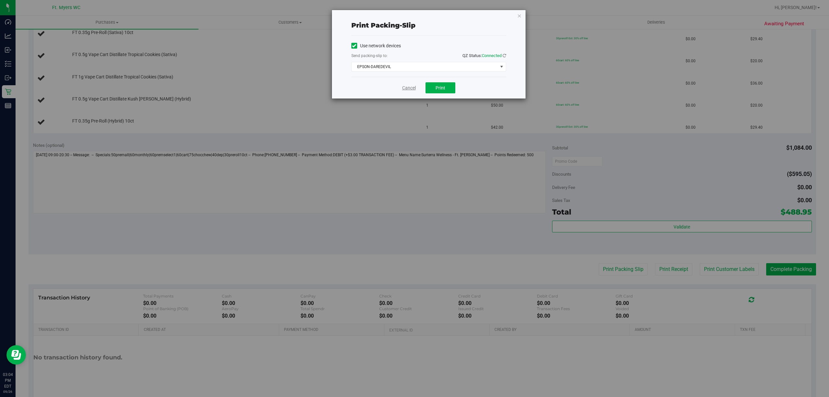
click at [408, 89] on link "Cancel" at bounding box center [409, 88] width 14 height 7
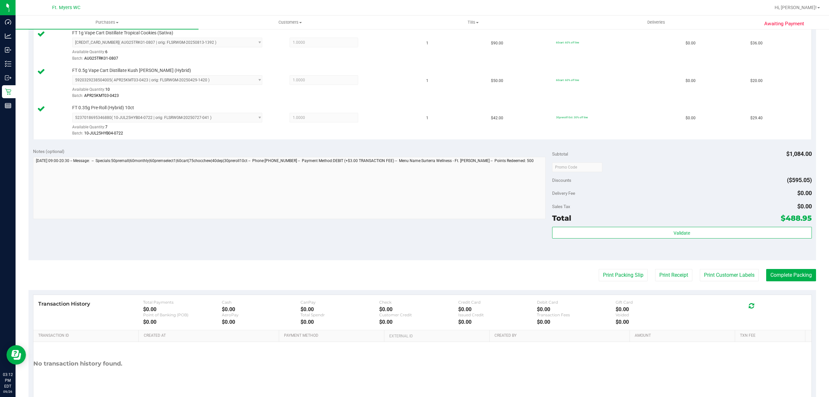
scroll to position [976, 0]
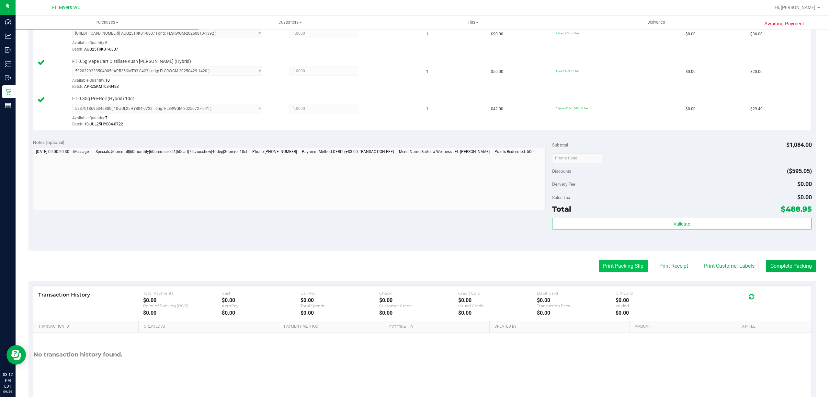
click at [626, 272] on button "Print Packing Slip" at bounding box center [623, 266] width 49 height 12
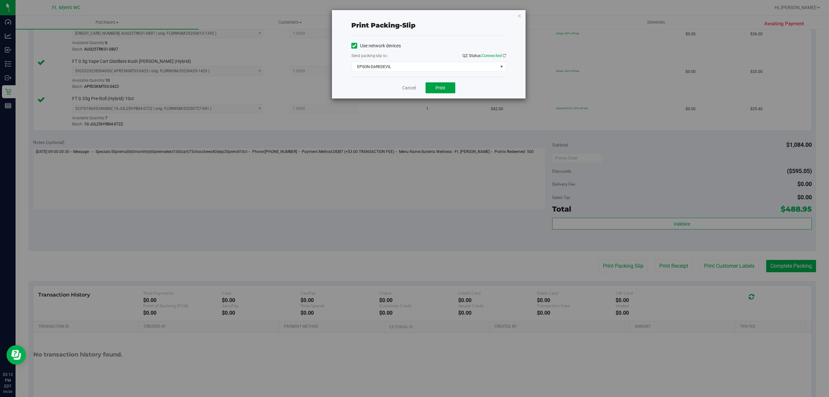
click at [433, 83] on button "Print" at bounding box center [440, 87] width 30 height 11
click at [411, 89] on link "Cancel" at bounding box center [409, 88] width 14 height 7
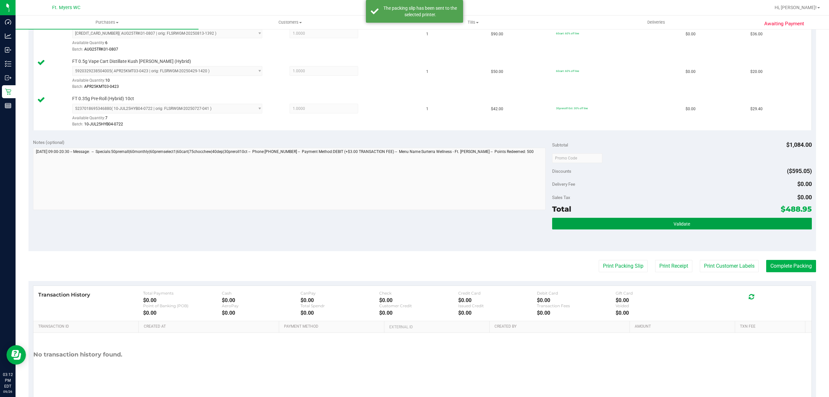
click at [753, 229] on button "Validate" at bounding box center [682, 224] width 260 height 12
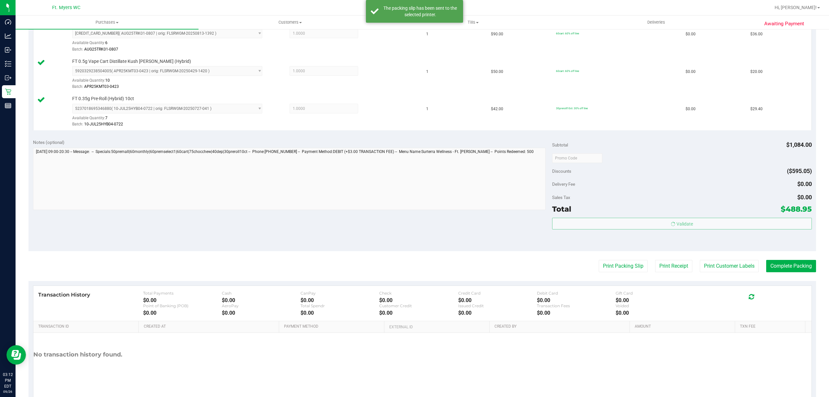
click at [771, 266] on body "Dashboard Analytics Inbound Inventory Outbound Retail Reports 03:12 PM EDT [DAT…" at bounding box center [414, 198] width 829 height 397
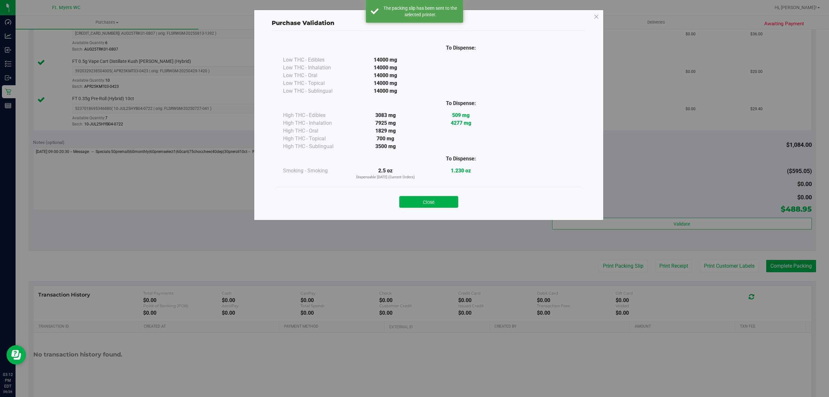
click at [773, 275] on div "Purchase Validation To Dispense: Low THC - Edibles 14000 mg" at bounding box center [417, 198] width 834 height 397
click at [457, 204] on button "Close" at bounding box center [428, 202] width 59 height 12
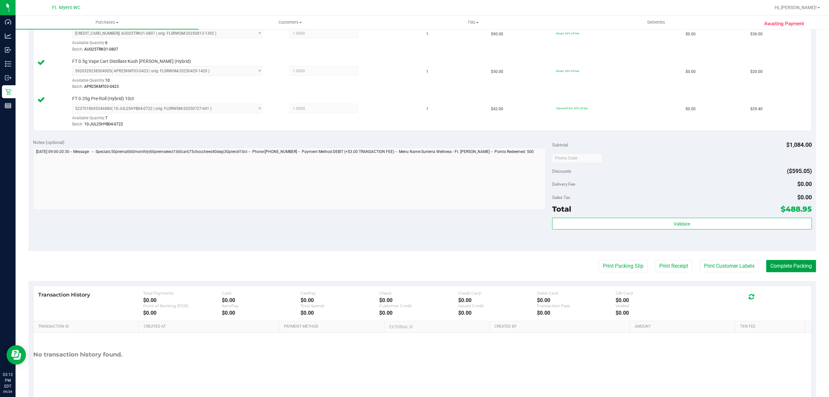
click at [782, 272] on button "Complete Packing" at bounding box center [791, 266] width 50 height 12
